Goal: Task Accomplishment & Management: Use online tool/utility

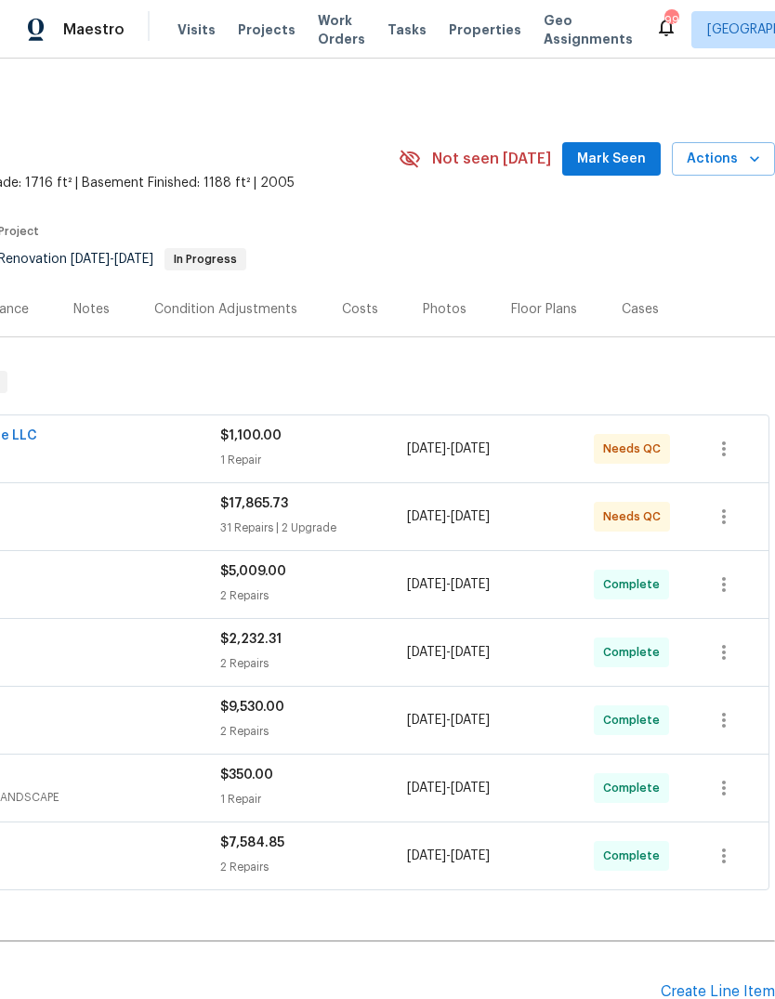
scroll to position [0, 275]
click at [630, 160] on span "Mark Seen" at bounding box center [611, 159] width 69 height 23
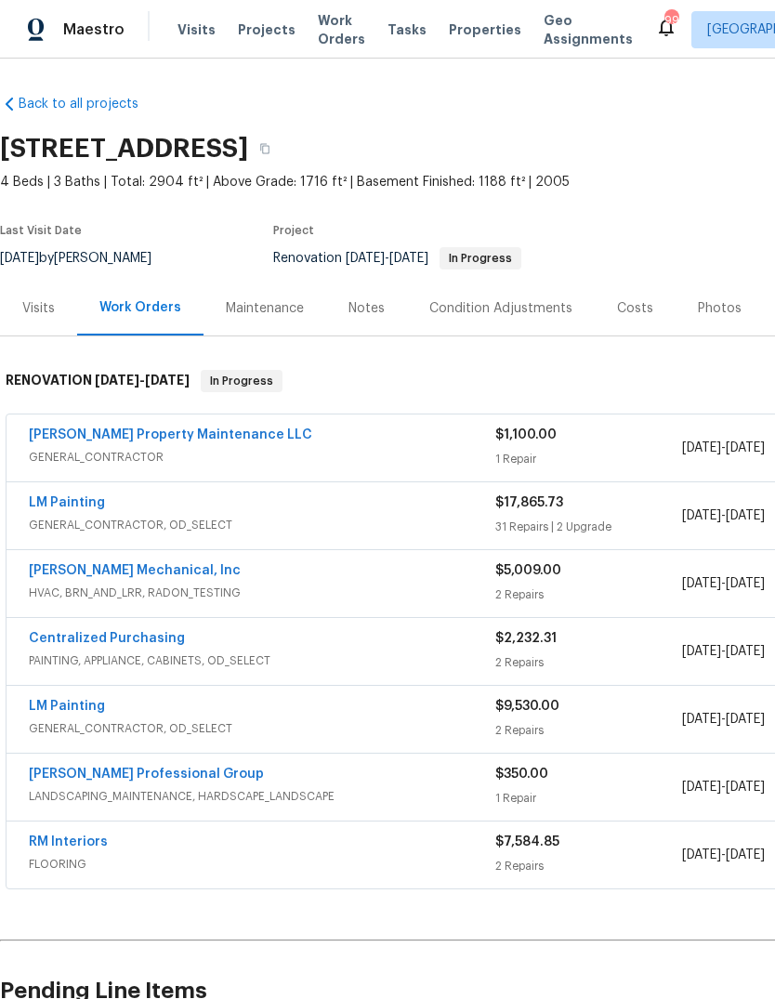
scroll to position [1, 0]
click at [66, 499] on link "LM Painting" at bounding box center [67, 502] width 76 height 13
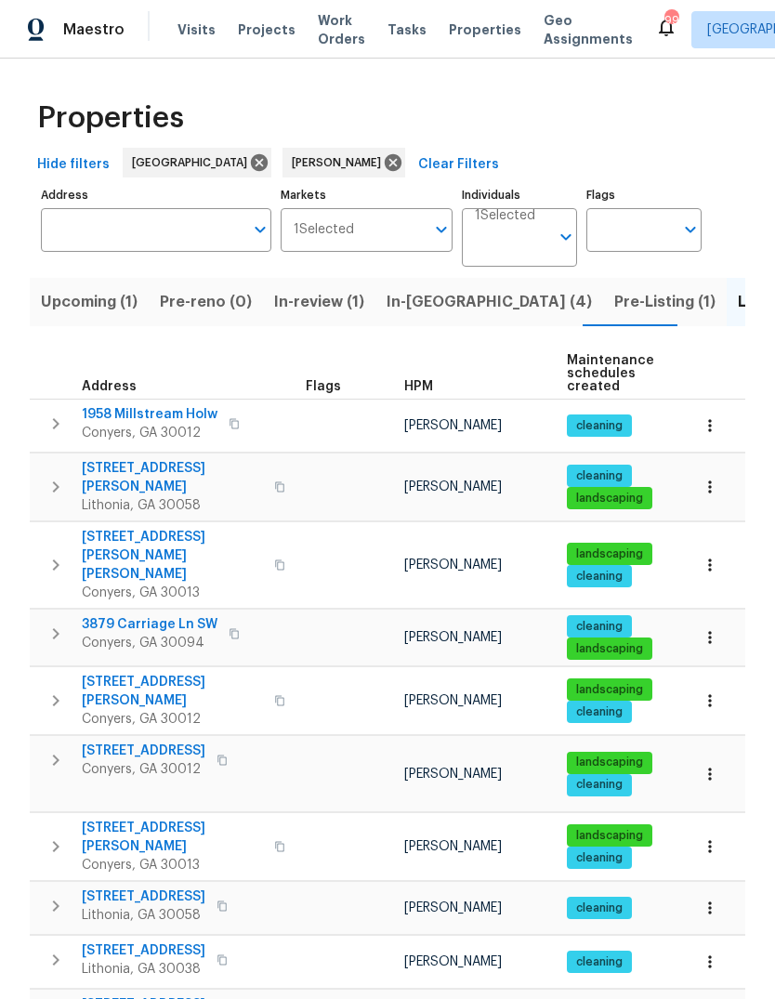
click at [115, 615] on span "3879 Carriage Ln SW" at bounding box center [150, 624] width 136 height 19
click at [614, 300] on span "Pre-Listing (1)" at bounding box center [664, 302] width 101 height 26
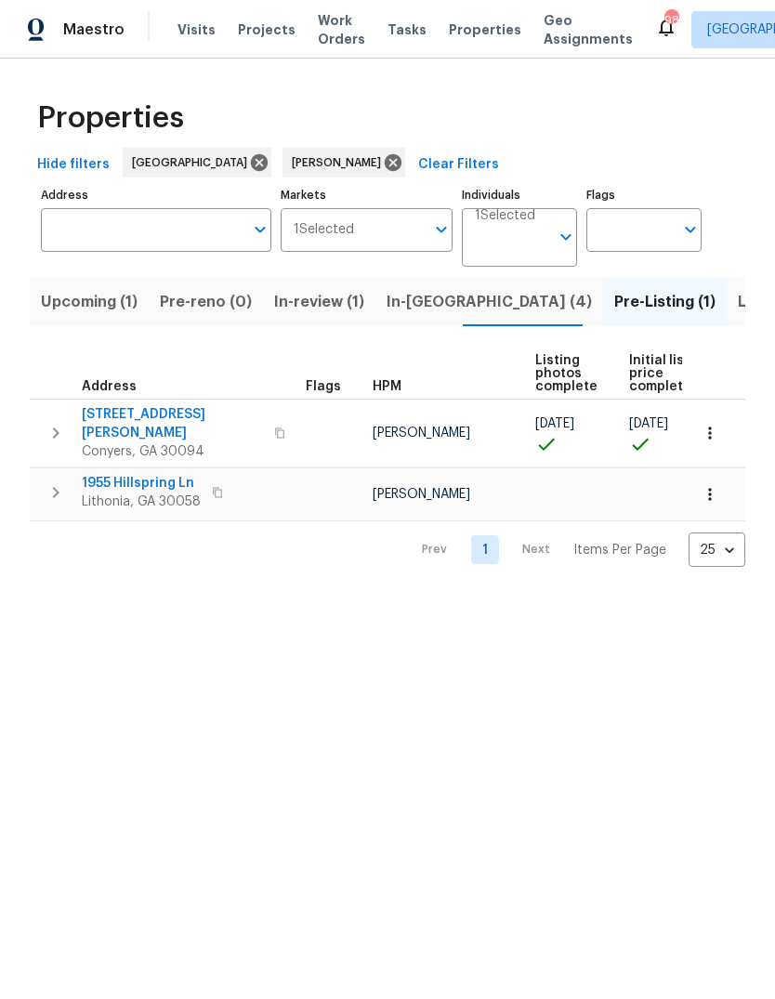
click at [108, 474] on span "1955 Hillspring Ln" at bounding box center [141, 483] width 119 height 19
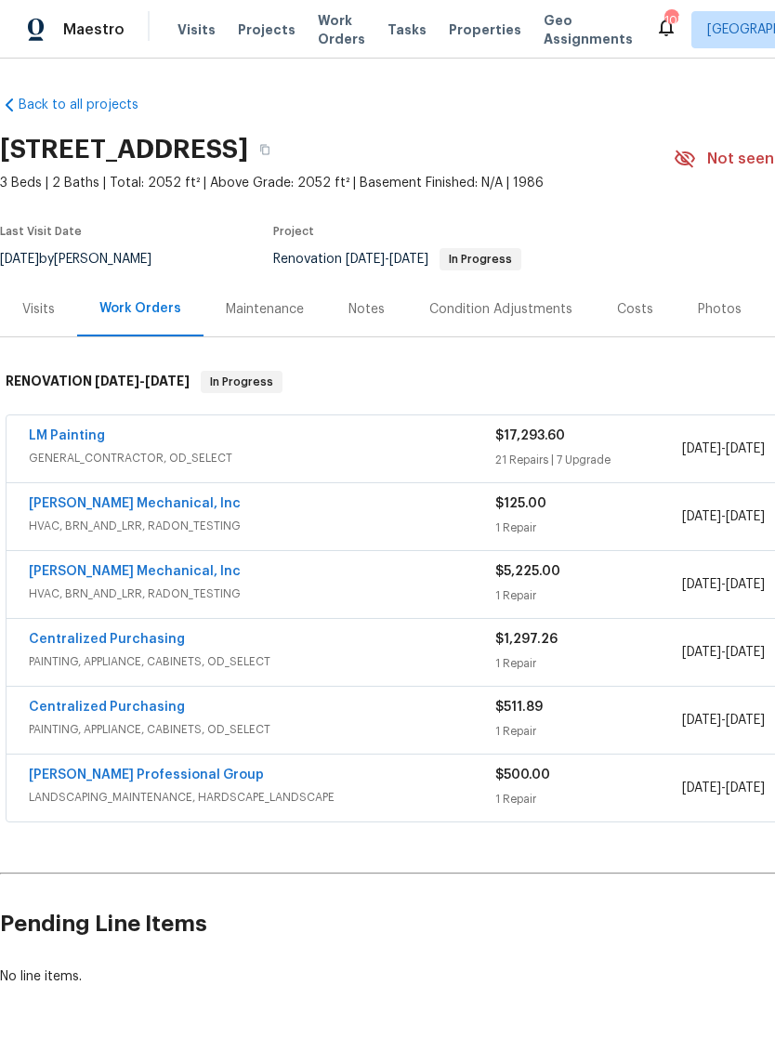
click at [59, 439] on link "LM Painting" at bounding box center [67, 435] width 76 height 13
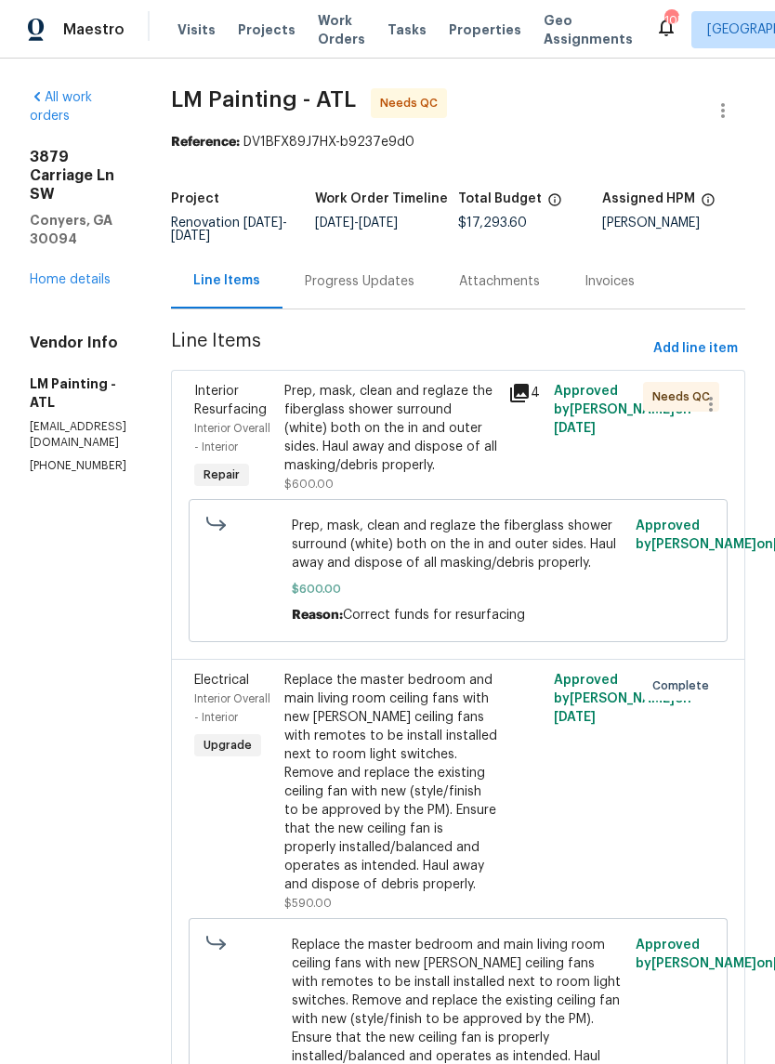
click at [479, 460] on div "Prep, mask, clean and reglaze the fiberglass shower surround (white) both on th…" at bounding box center [391, 428] width 214 height 93
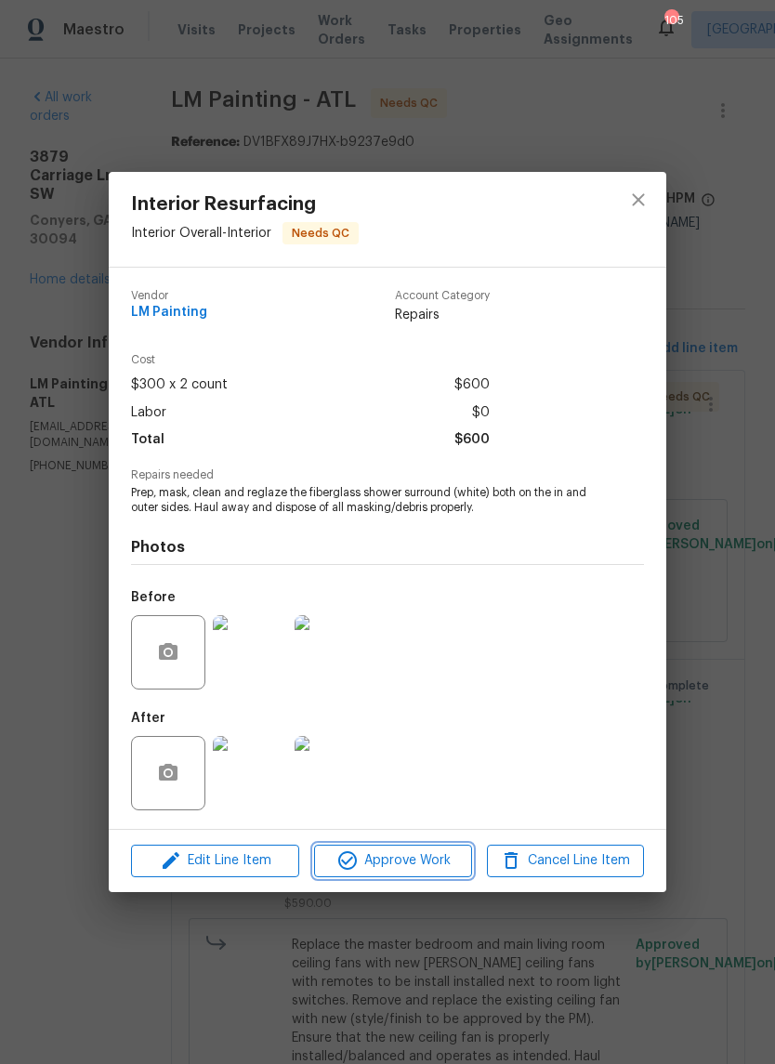
click at [431, 859] on span "Approve Work" at bounding box center [393, 860] width 146 height 23
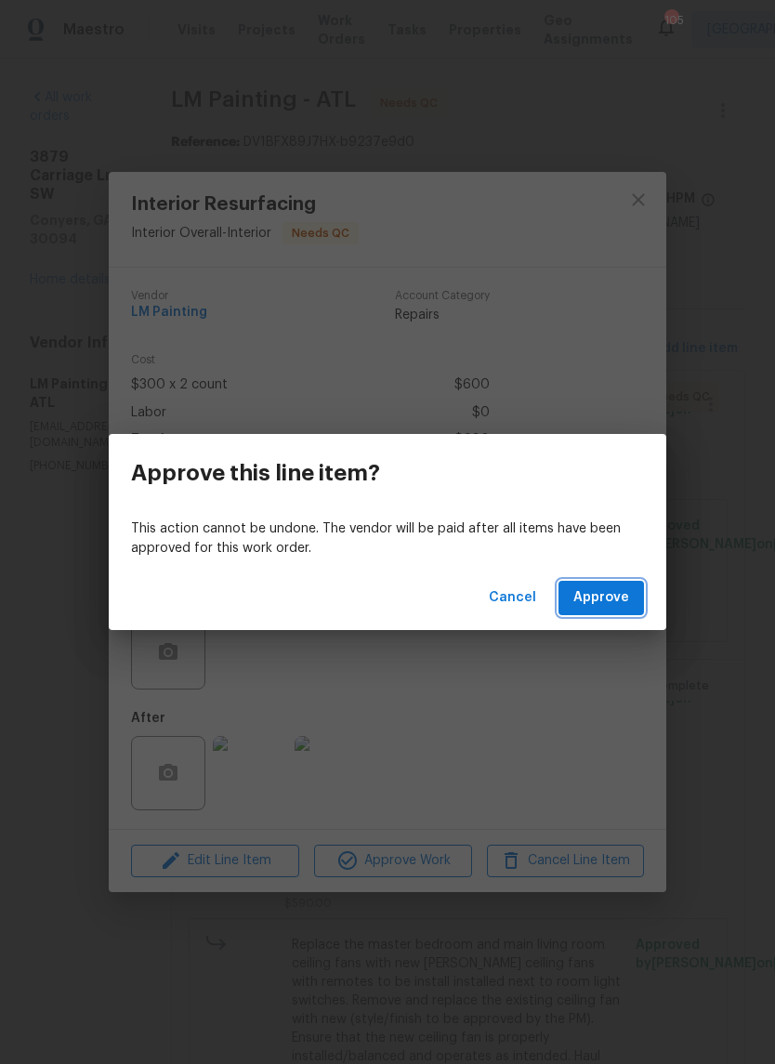
click at [618, 603] on span "Approve" at bounding box center [601, 597] width 56 height 23
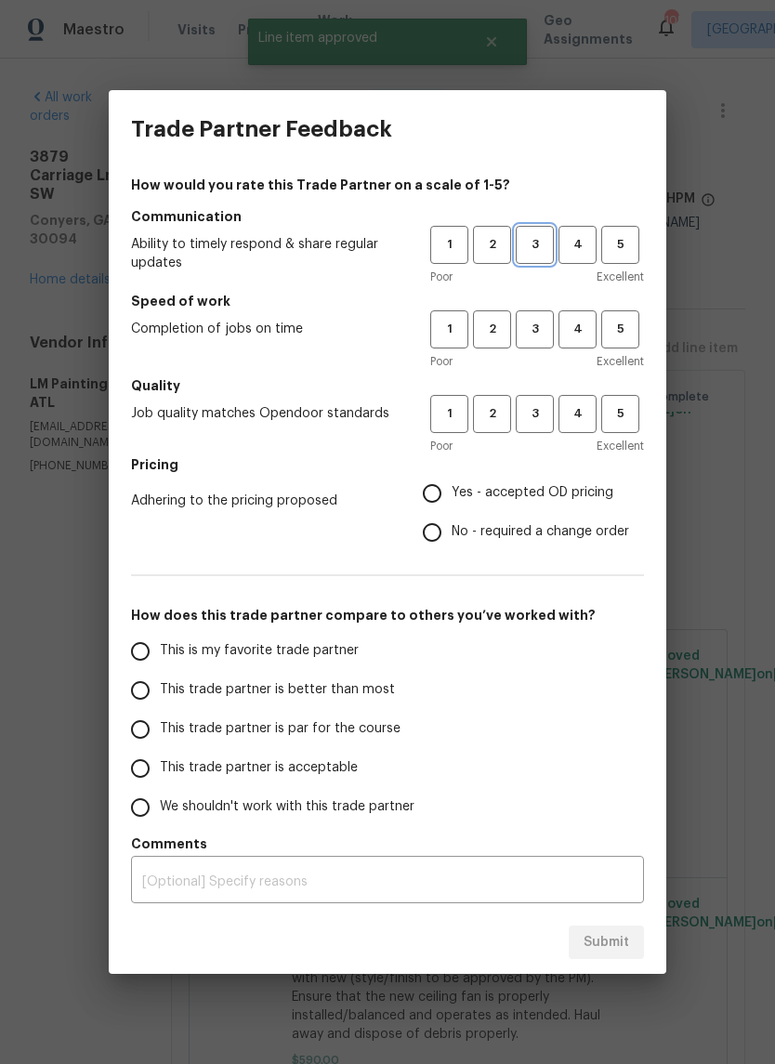
click at [536, 243] on span "3" at bounding box center [535, 244] width 34 height 21
click at [541, 338] on span "3" at bounding box center [535, 329] width 34 height 21
click at [538, 410] on span "3" at bounding box center [535, 413] width 34 height 21
click at [556, 497] on span "Yes - accepted OD pricing" at bounding box center [533, 493] width 162 height 20
click at [452, 497] on input "Yes - accepted OD pricing" at bounding box center [432, 493] width 39 height 39
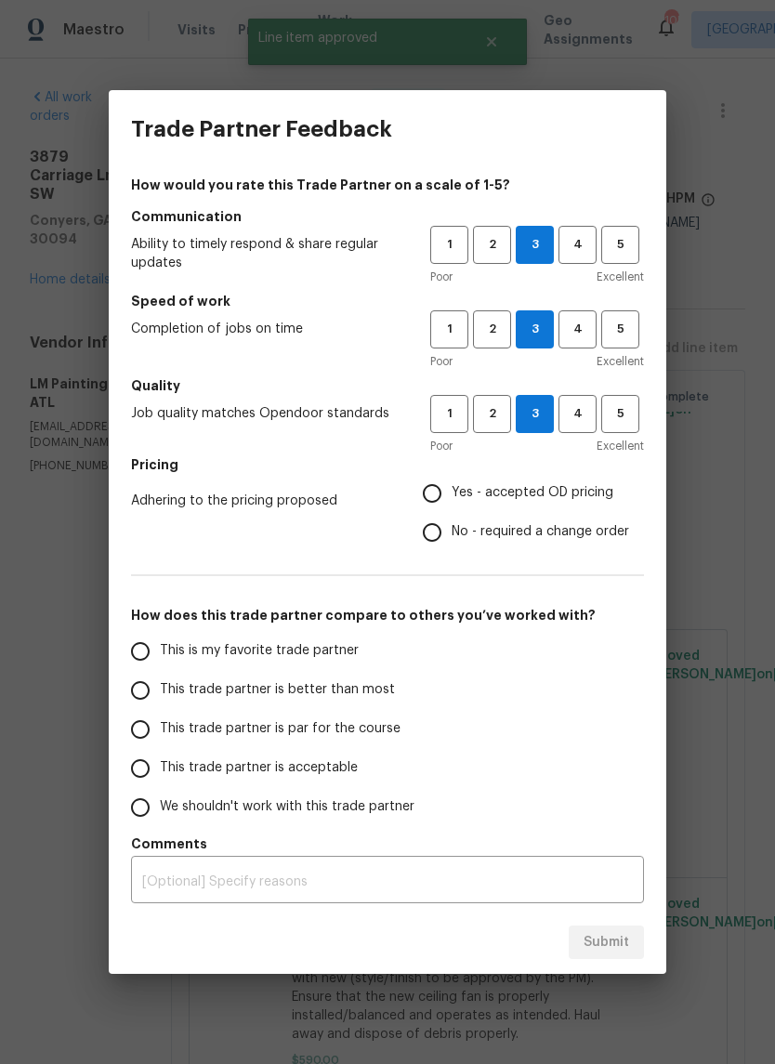
radio input "true"
click at [146, 657] on input "This is my favorite trade partner" at bounding box center [140, 651] width 39 height 39
click at [625, 932] on span "Submit" at bounding box center [607, 942] width 46 height 23
radio input "true"
